Goal: Communication & Community: Answer question/provide support

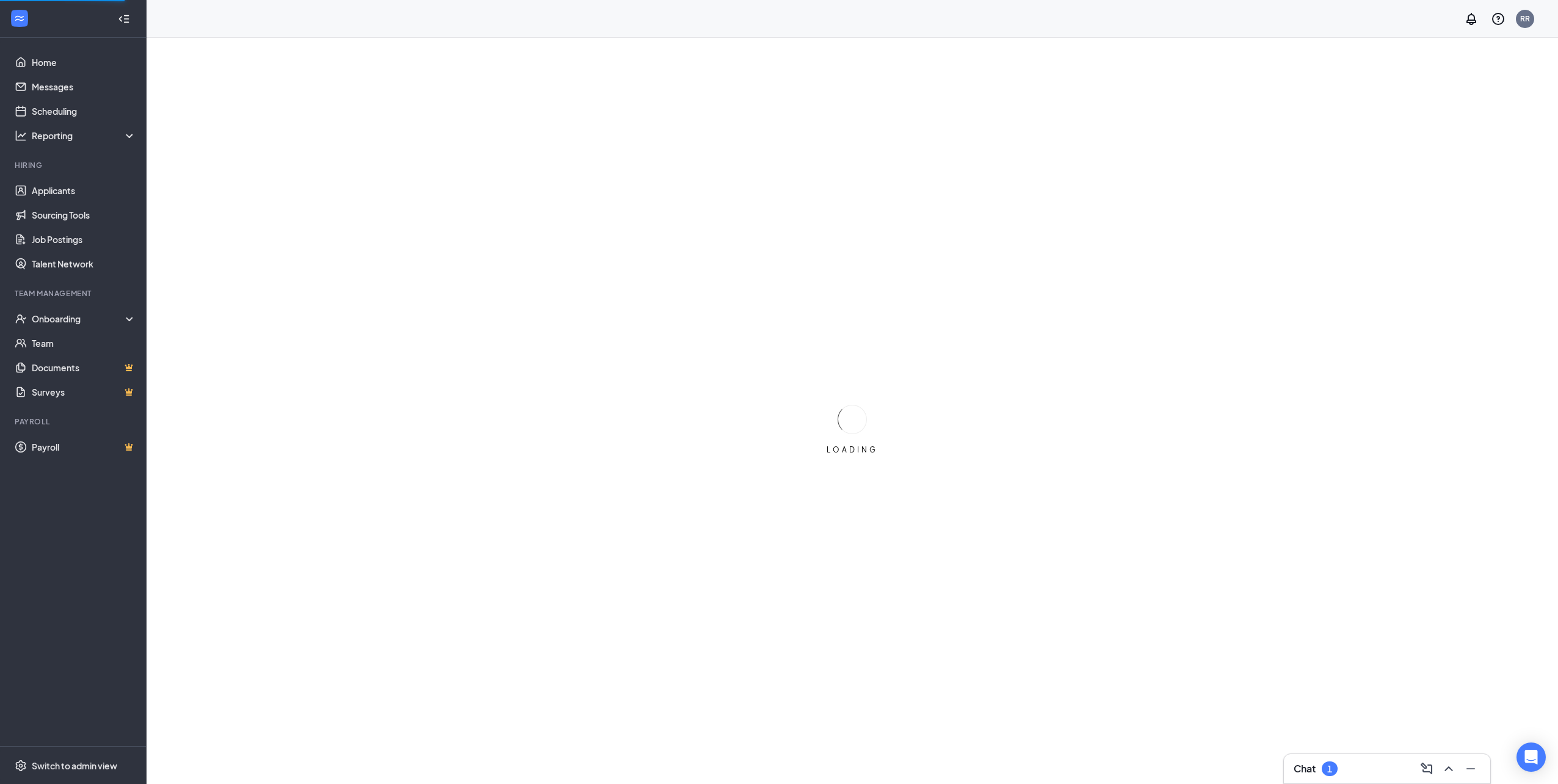
click at [1352, 769] on div "Chat 1" at bounding box center [1387, 768] width 187 height 19
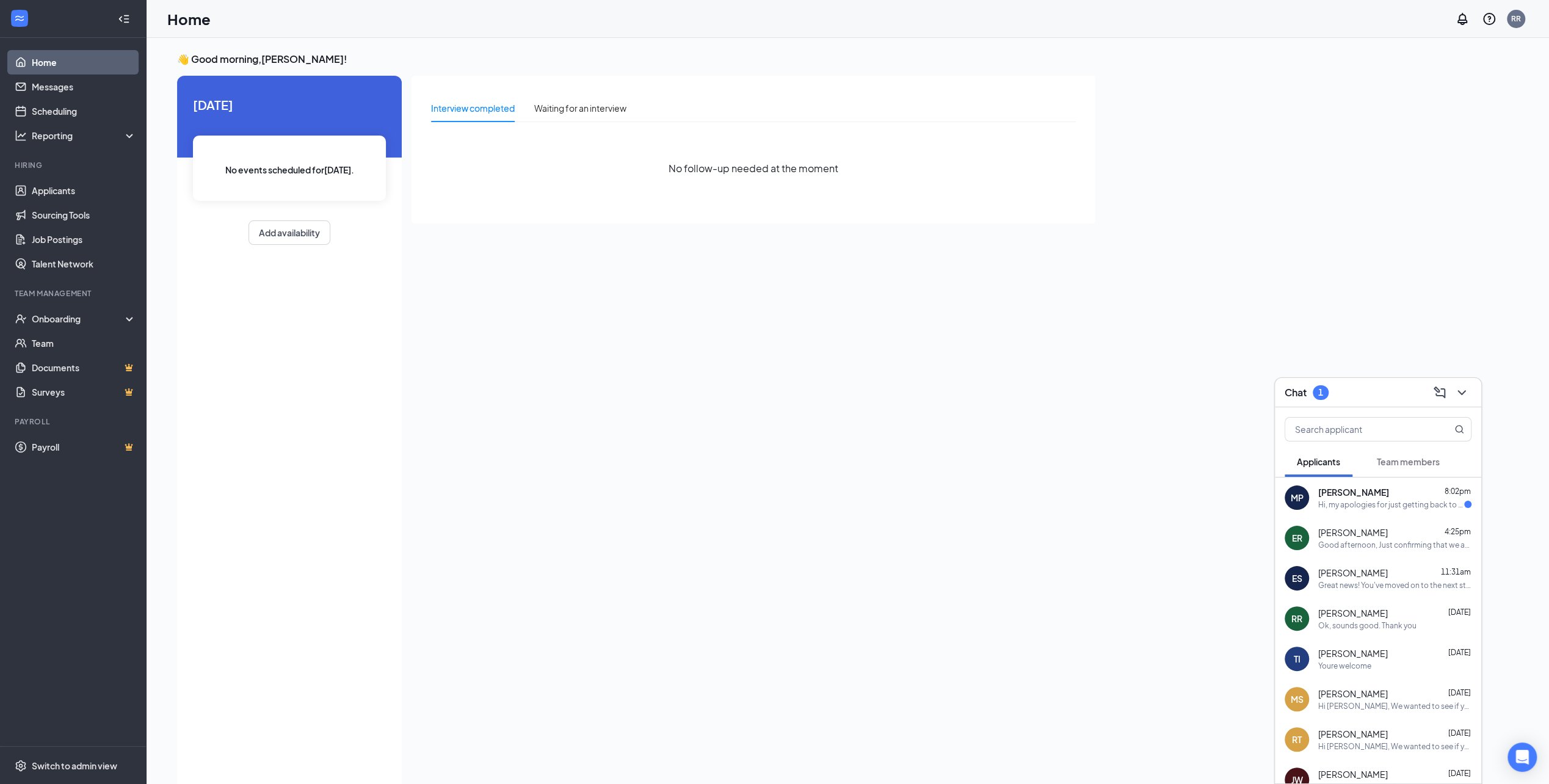
click at [1357, 496] on span "[PERSON_NAME]" at bounding box center [1353, 492] width 71 height 12
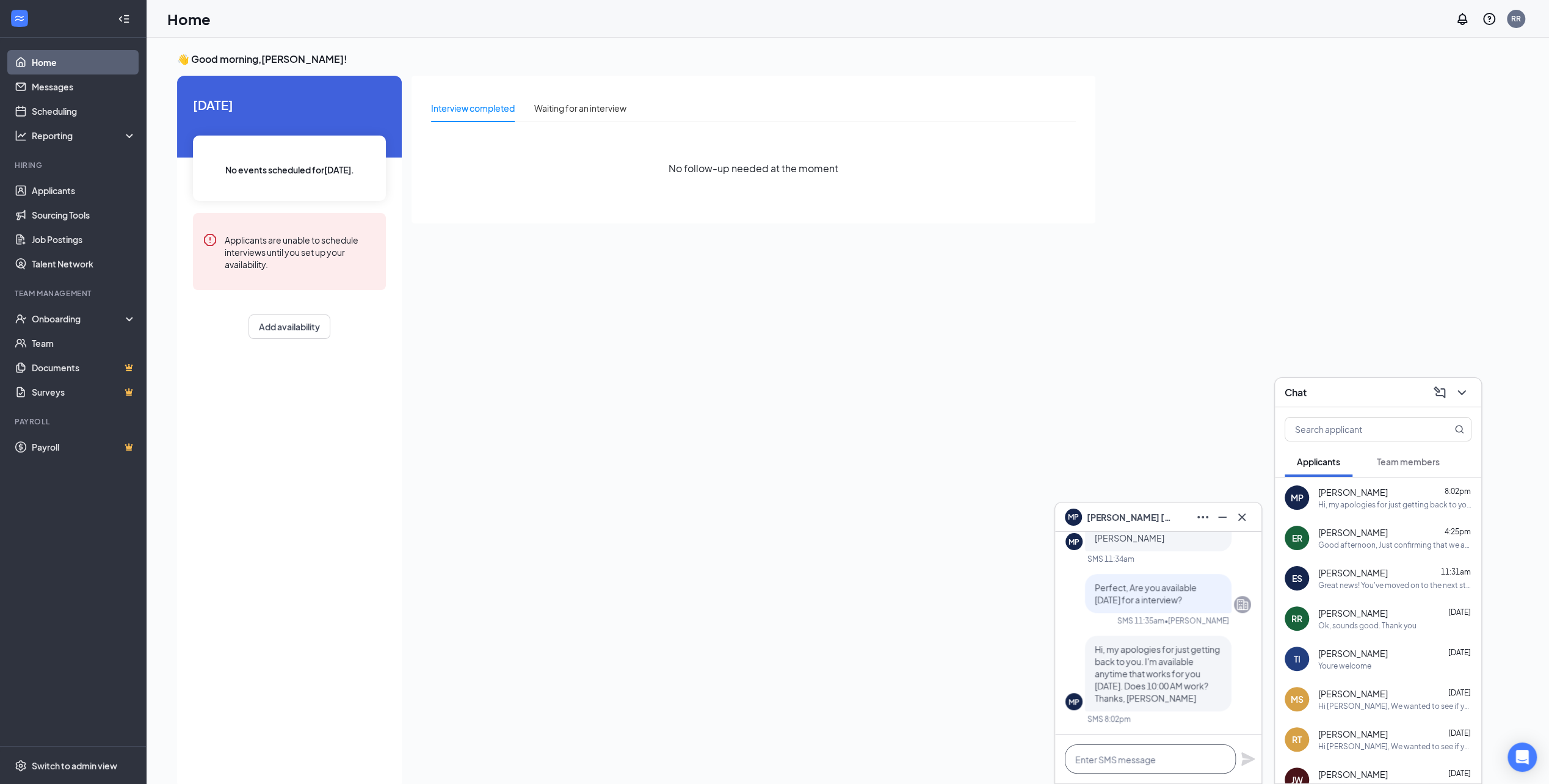
click at [1160, 758] on textarea at bounding box center [1150, 759] width 171 height 29
type textarea "Yesa that works for me"
click at [1252, 759] on icon "Plane" at bounding box center [1248, 759] width 13 height 13
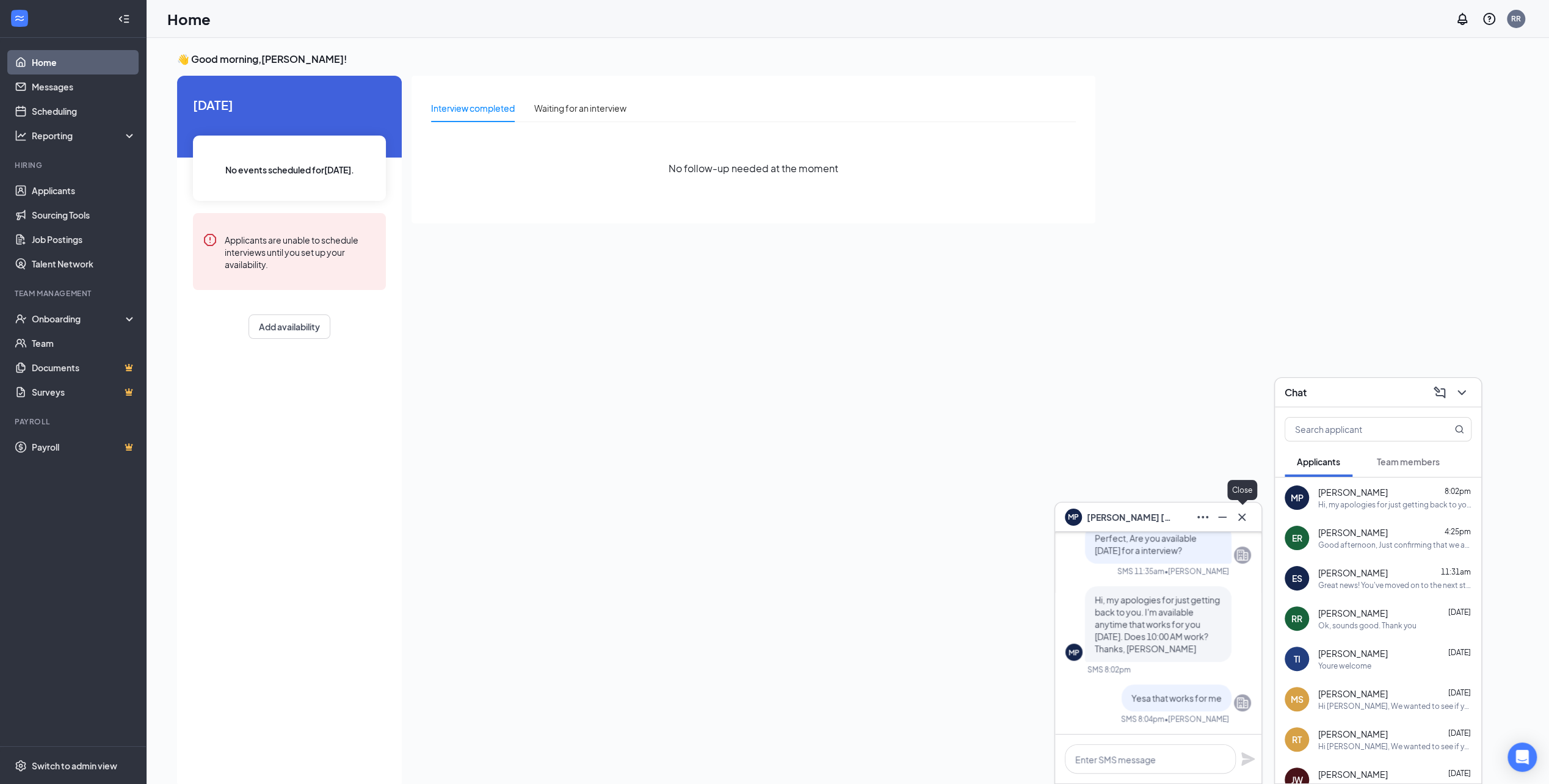
click at [1245, 521] on icon "Cross" at bounding box center [1242, 517] width 15 height 15
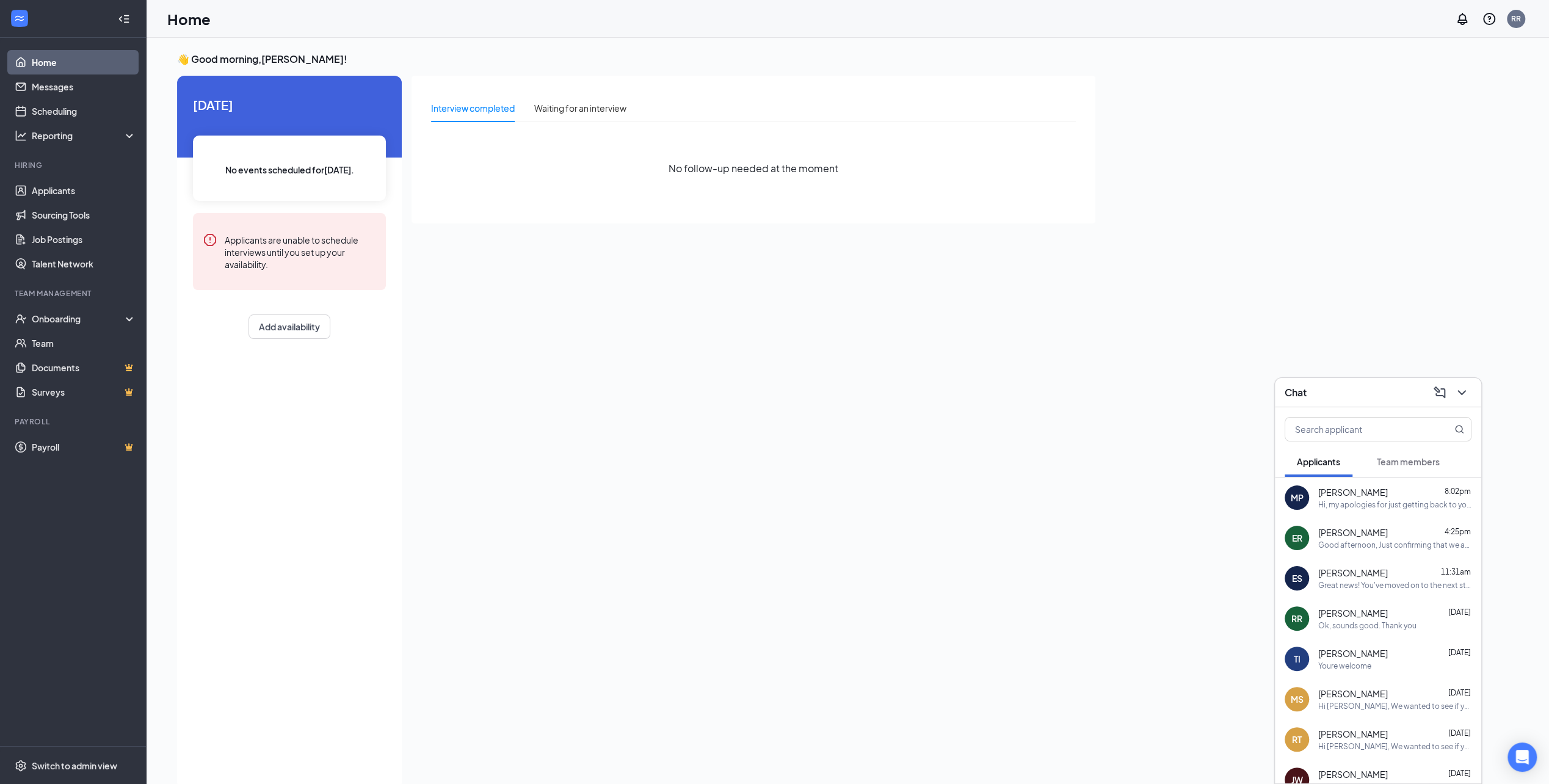
click at [1348, 400] on div "Chat" at bounding box center [1377, 392] width 187 height 19
